Goal: Task Accomplishment & Management: Use online tool/utility

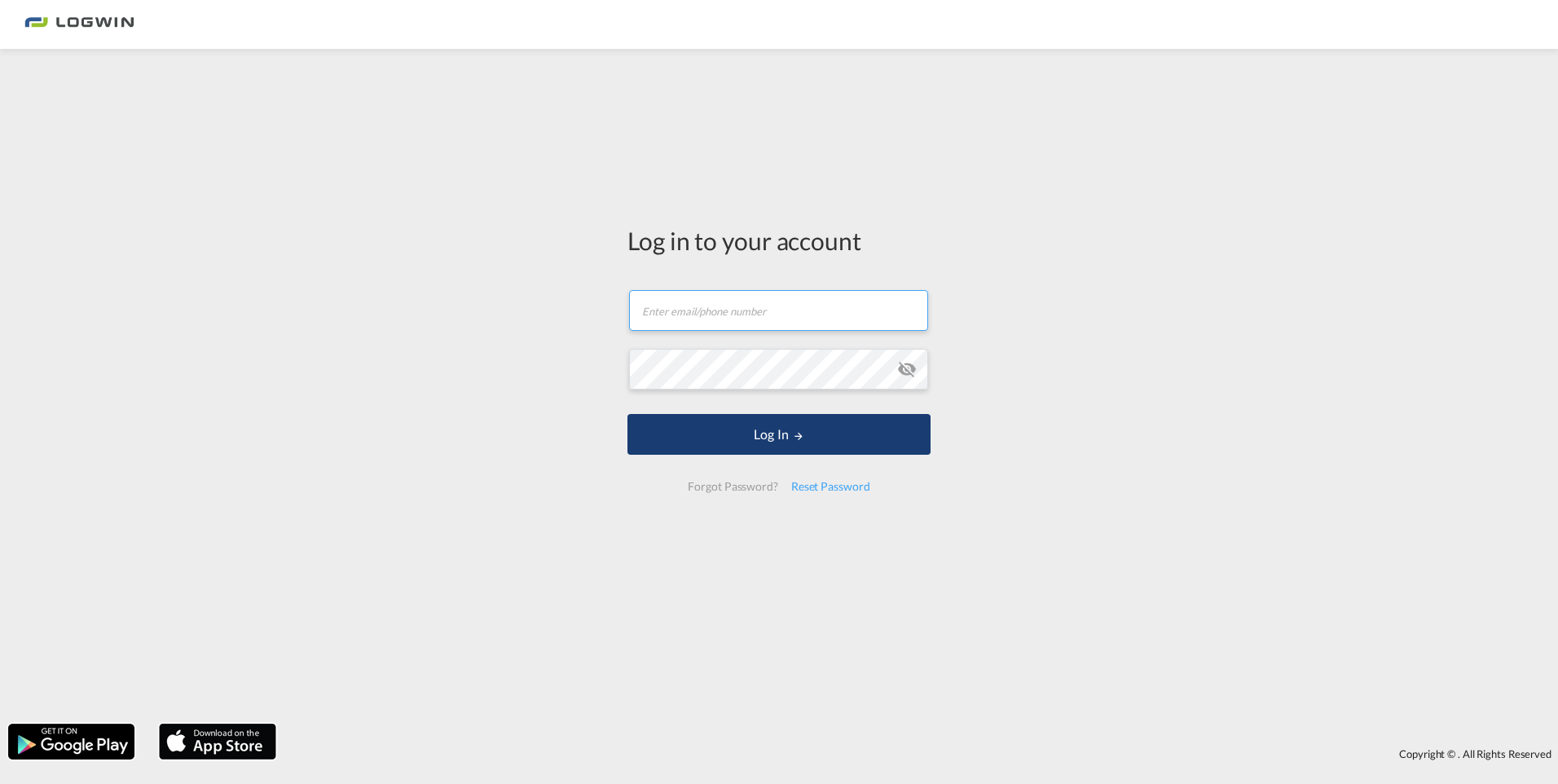
type input "[PERSON_NAME][EMAIL_ADDRESS][DOMAIN_NAME]"
click at [765, 430] on button "Log In" at bounding box center [778, 434] width 303 height 41
